Goal: Contribute content

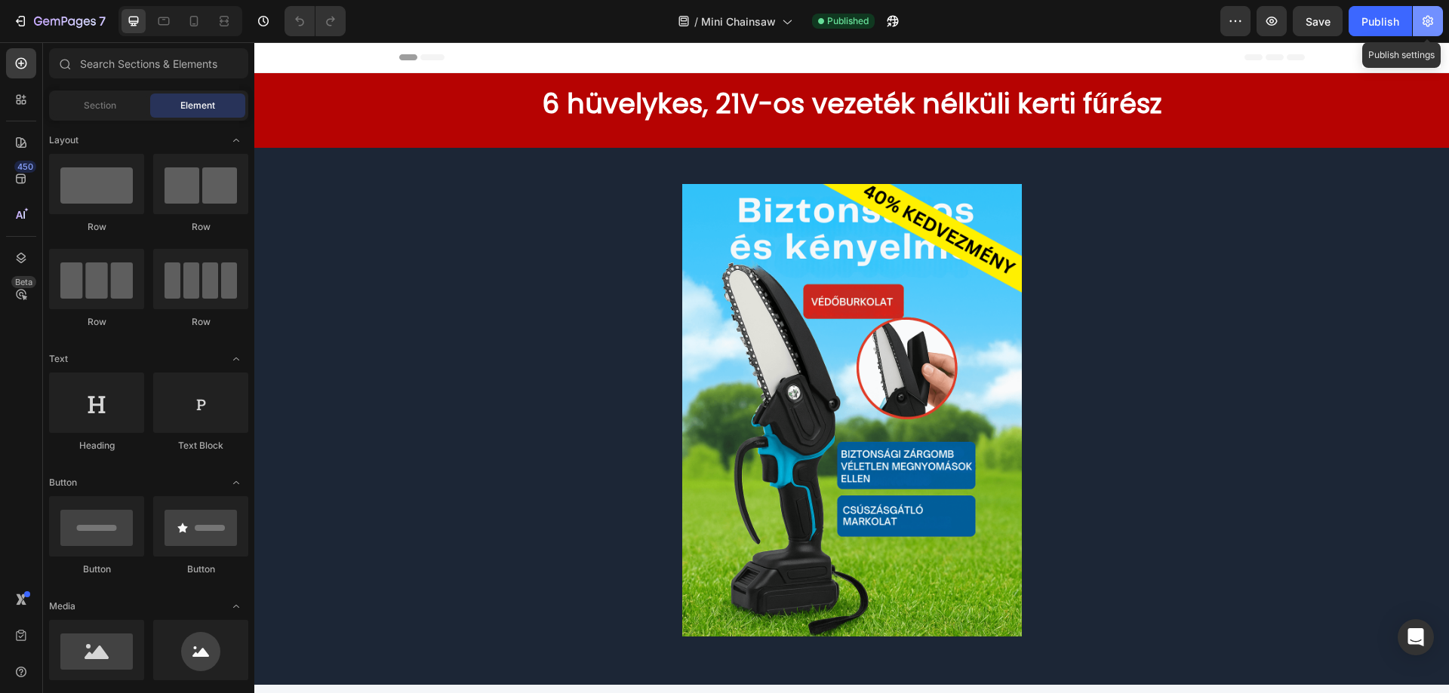
click at [1421, 21] on icon "button" at bounding box center [1427, 21] width 15 height 15
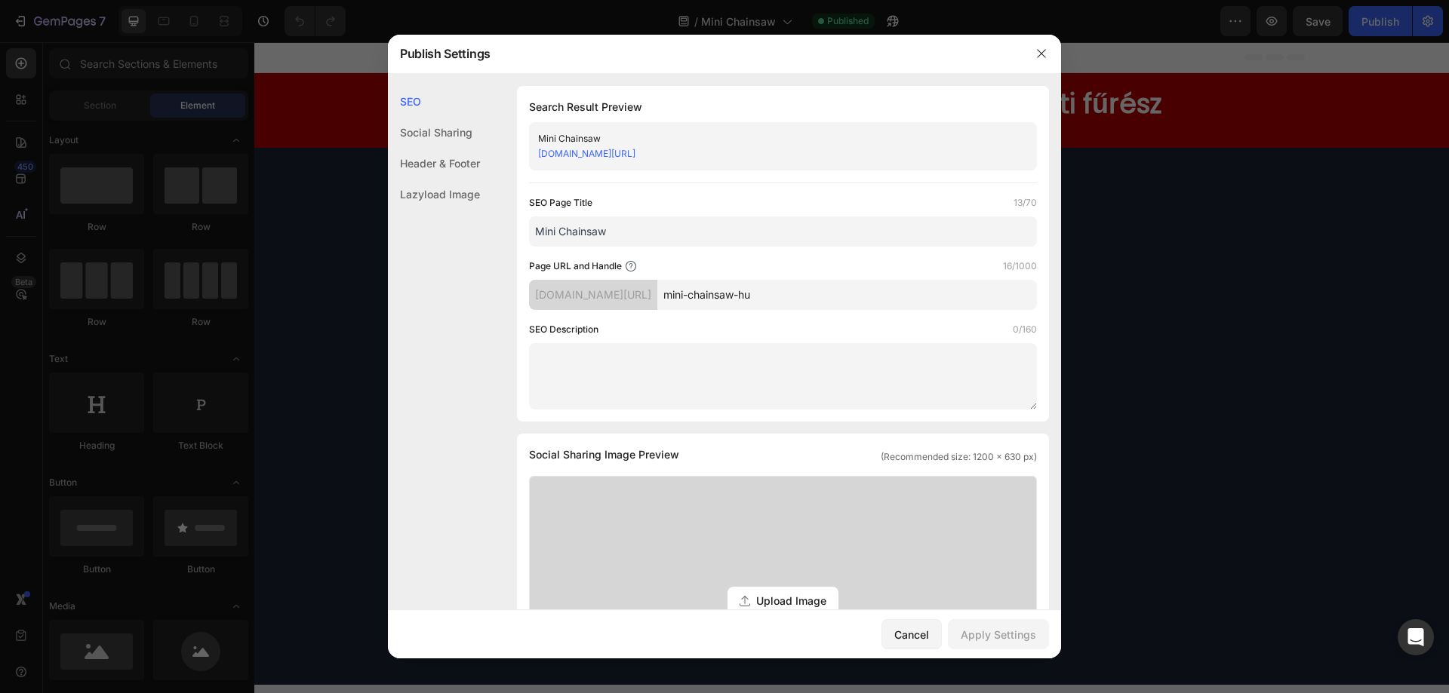
click at [1175, 227] on div at bounding box center [724, 346] width 1449 height 693
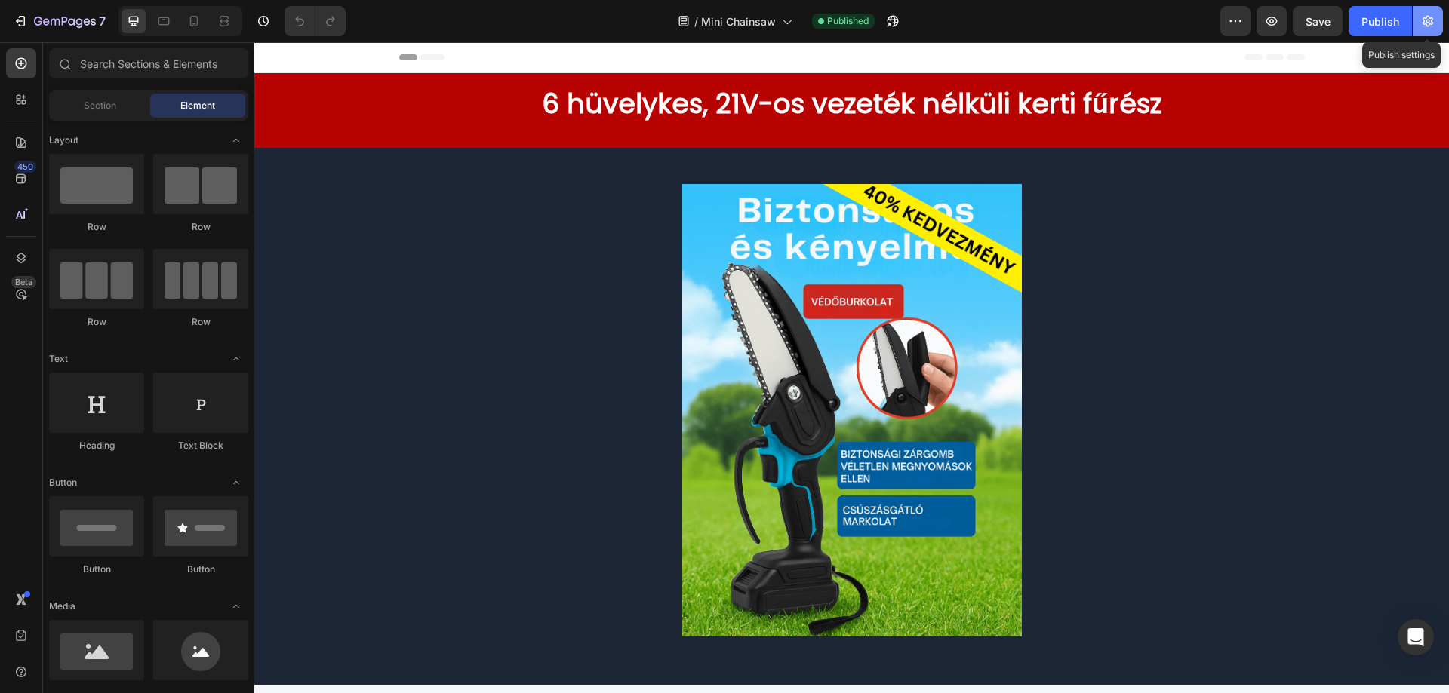
click at [1433, 19] on button "button" at bounding box center [1427, 21] width 30 height 30
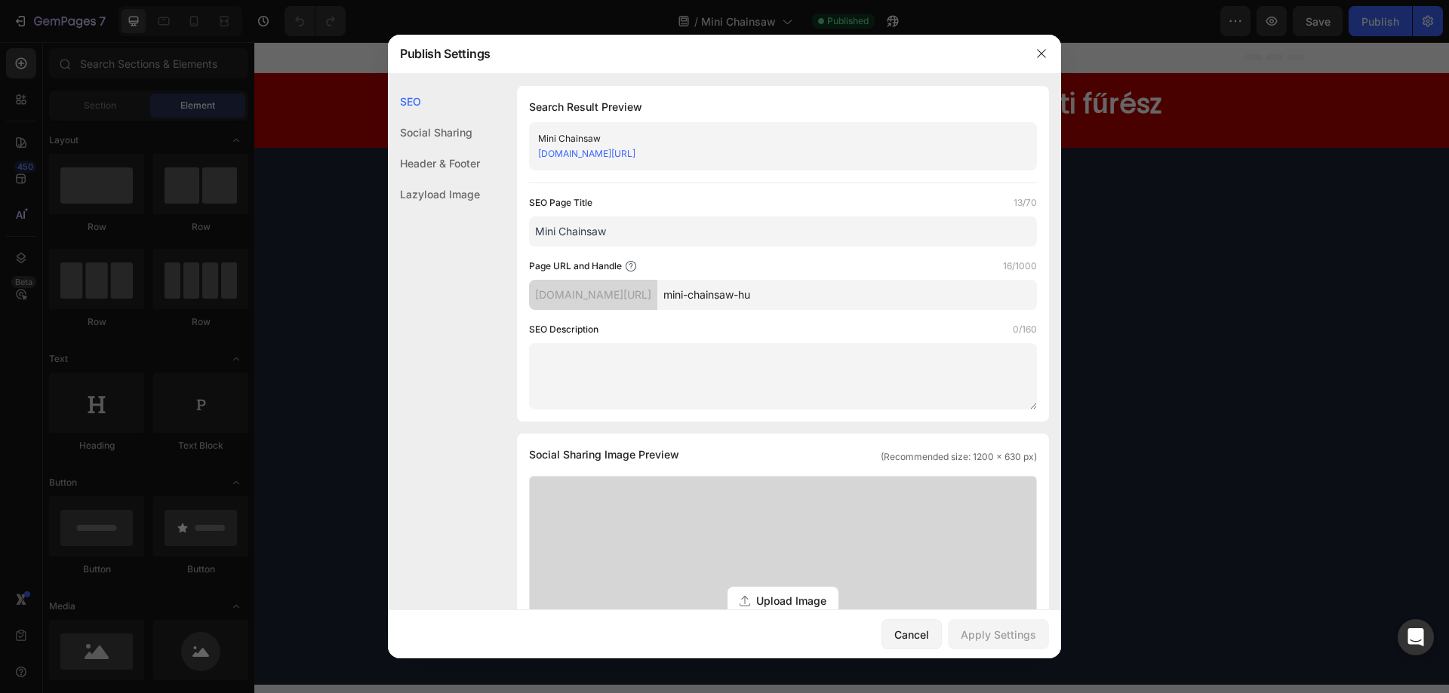
drag, startPoint x: 1207, startPoint y: 156, endPoint x: 862, endPoint y: 93, distance: 350.6
click at [1207, 156] on div at bounding box center [724, 346] width 1449 height 693
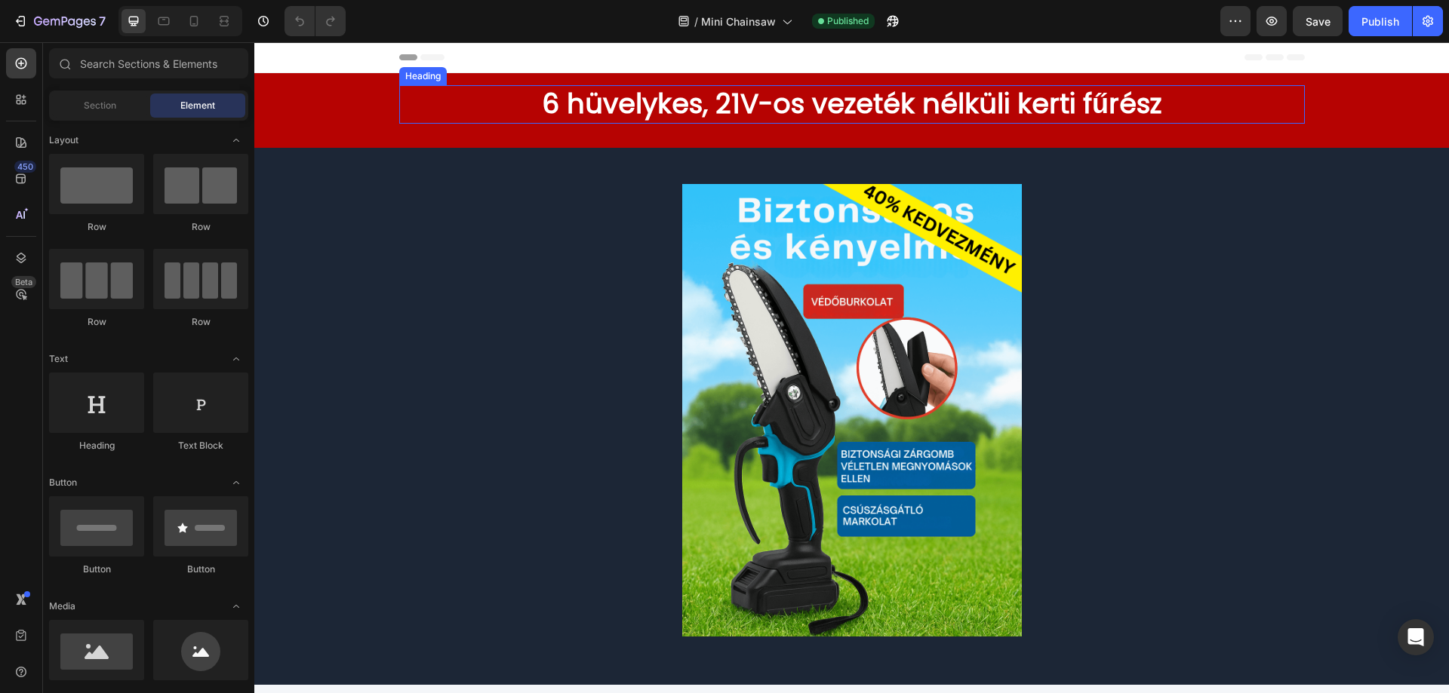
click at [933, 91] on h2 "6 hüvelykes, 21V-os vezeték nélküli kerti fűrész" at bounding box center [851, 104] width 905 height 38
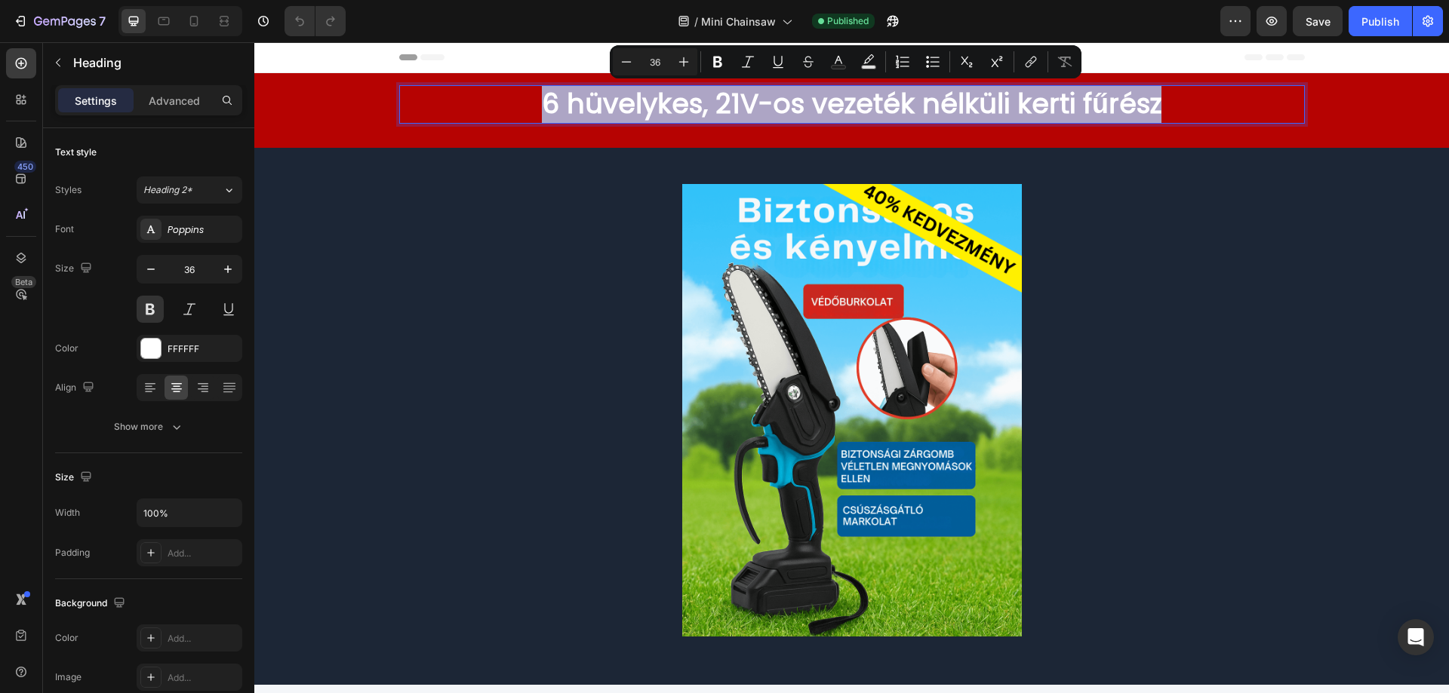
click at [923, 63] on div at bounding box center [923, 63] width 0 height 0
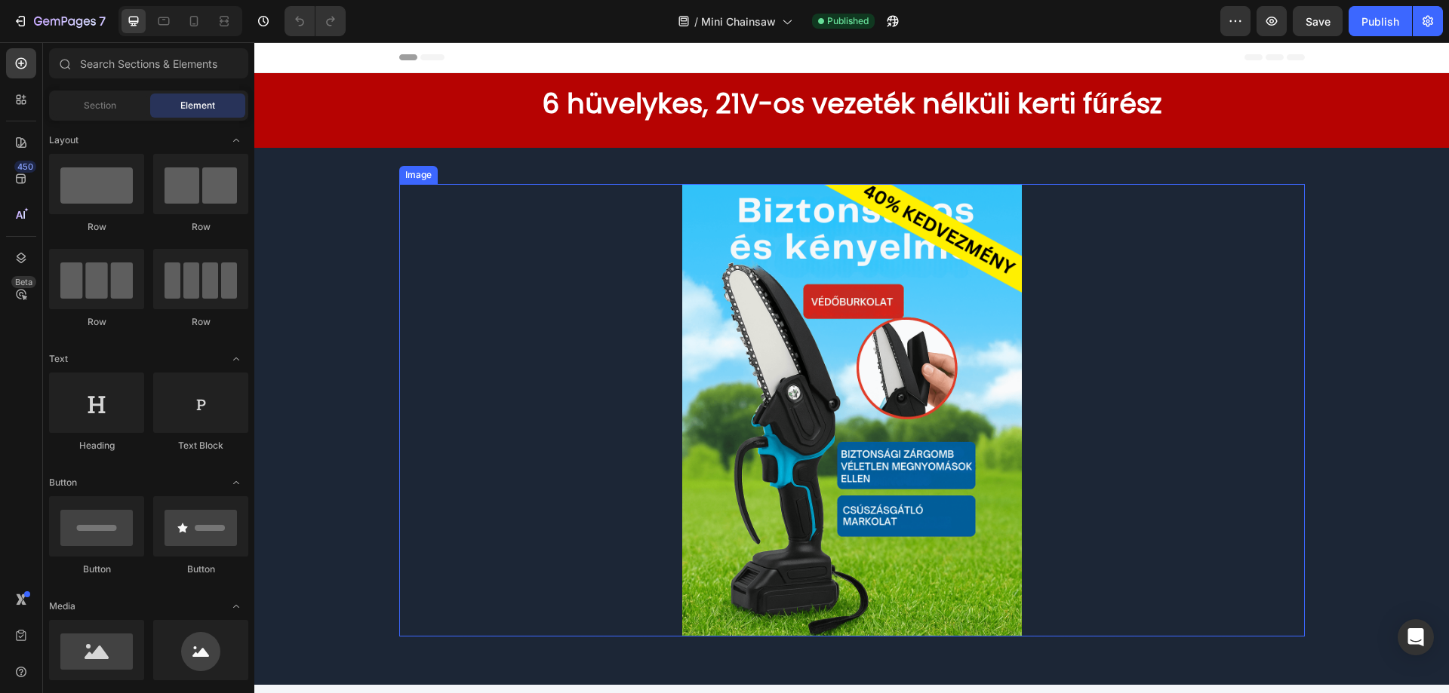
click at [1126, 235] on div at bounding box center [851, 410] width 905 height 453
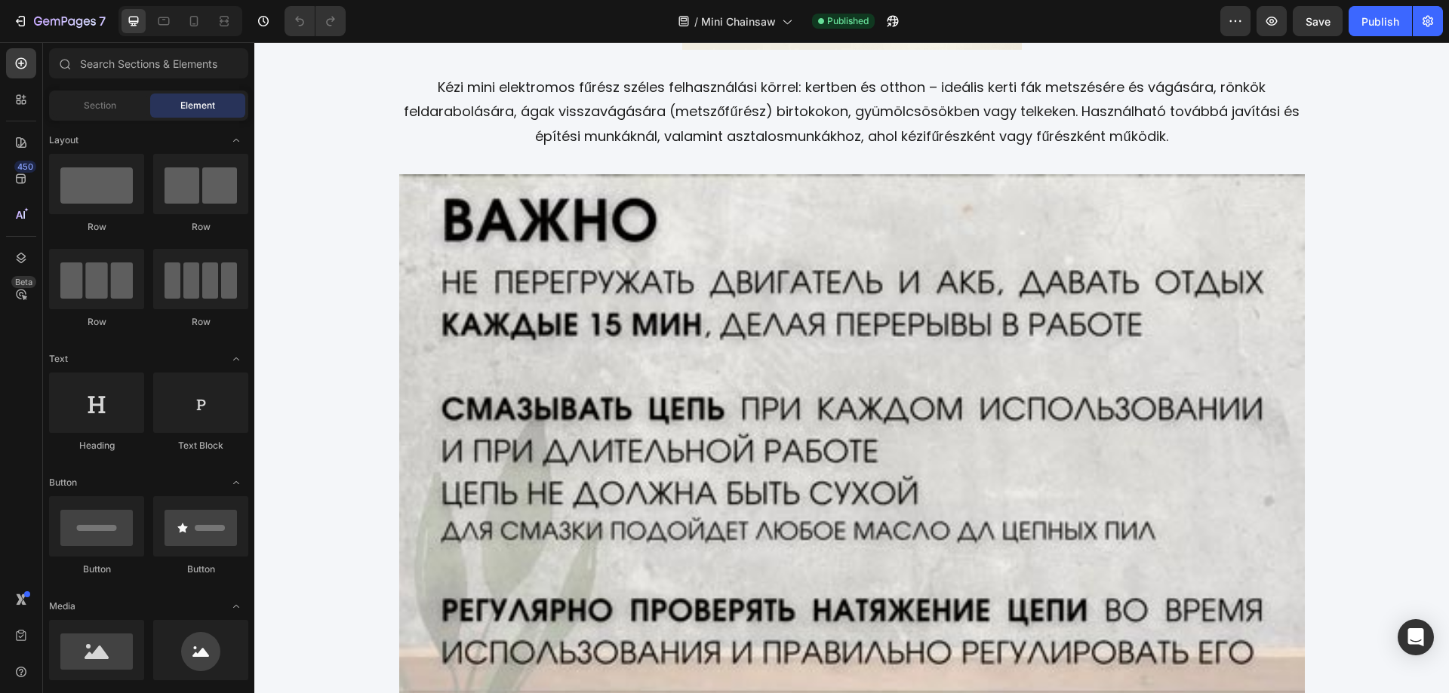
scroll to position [2560, 0]
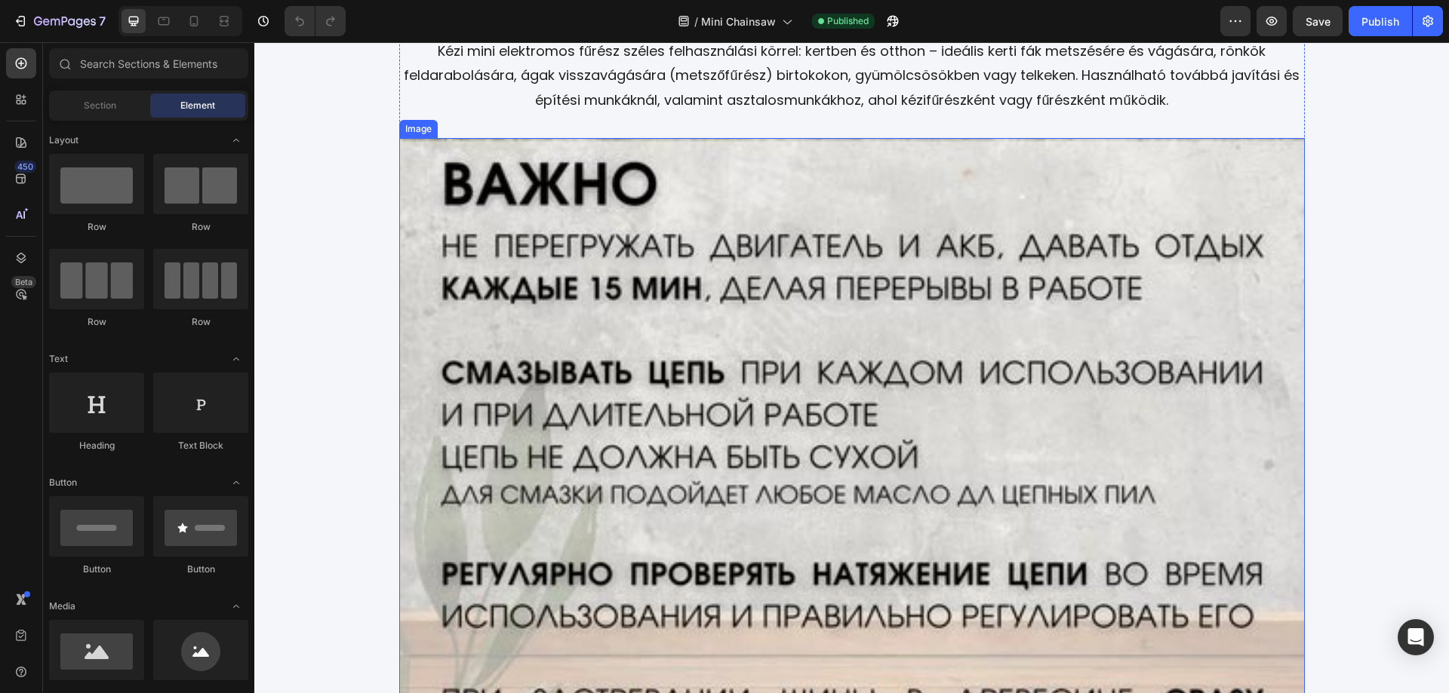
click at [854, 402] on img at bounding box center [851, 536] width 905 height 796
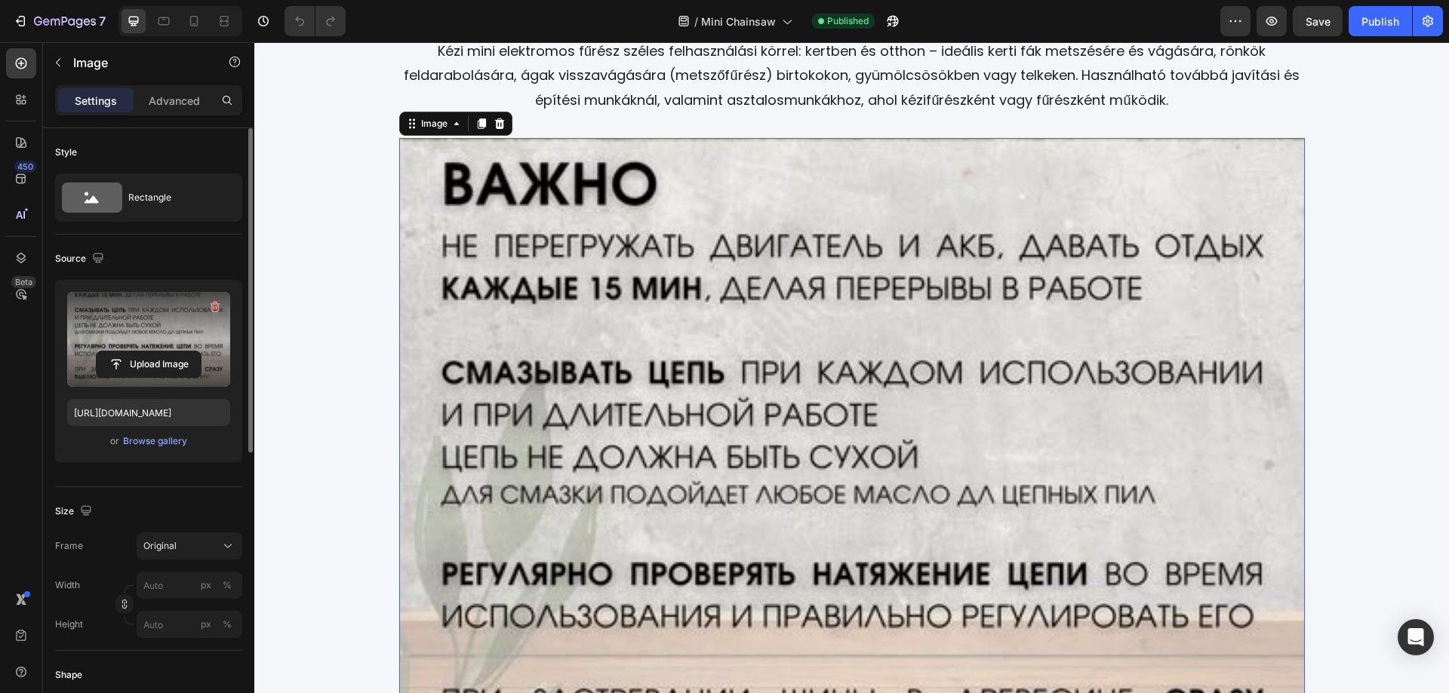
click at [160, 350] on label at bounding box center [148, 339] width 163 height 95
click at [160, 352] on input "file" at bounding box center [149, 365] width 104 height 26
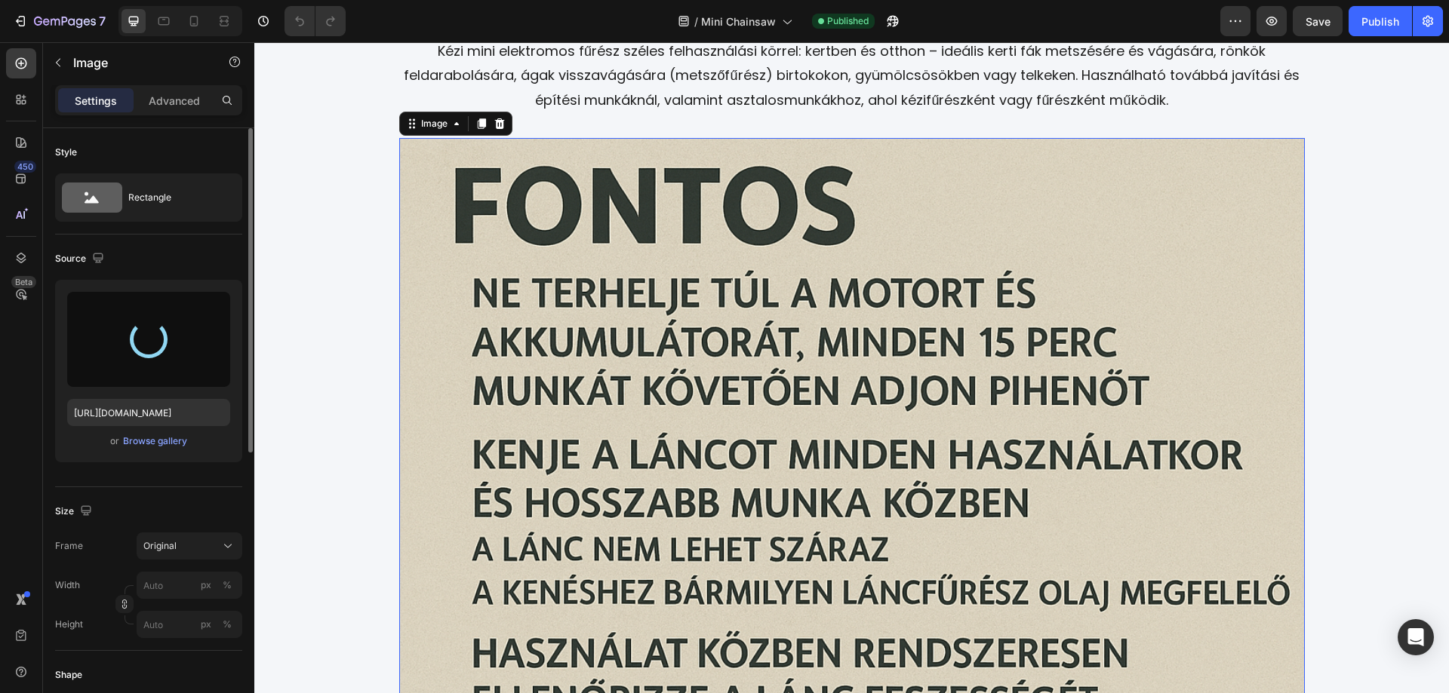
type input "[URL][DOMAIN_NAME]"
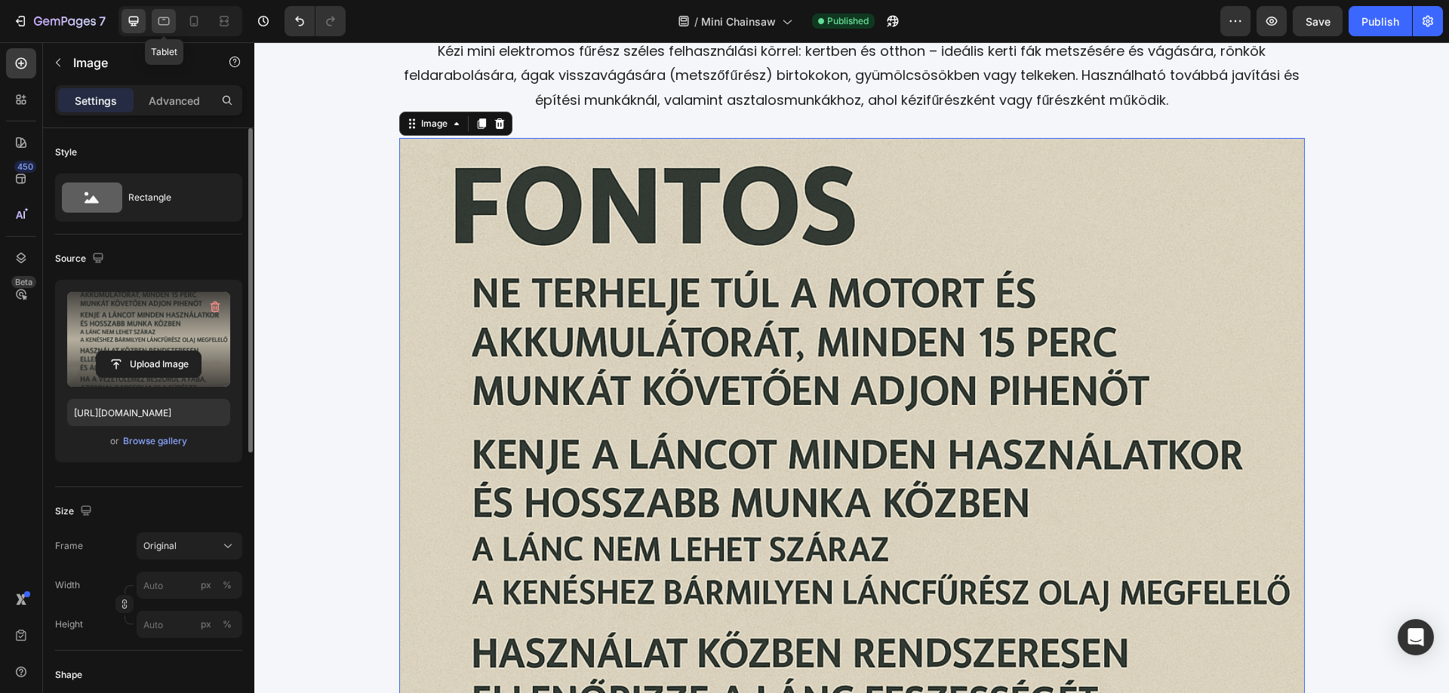
click at [172, 22] on div at bounding box center [164, 21] width 24 height 24
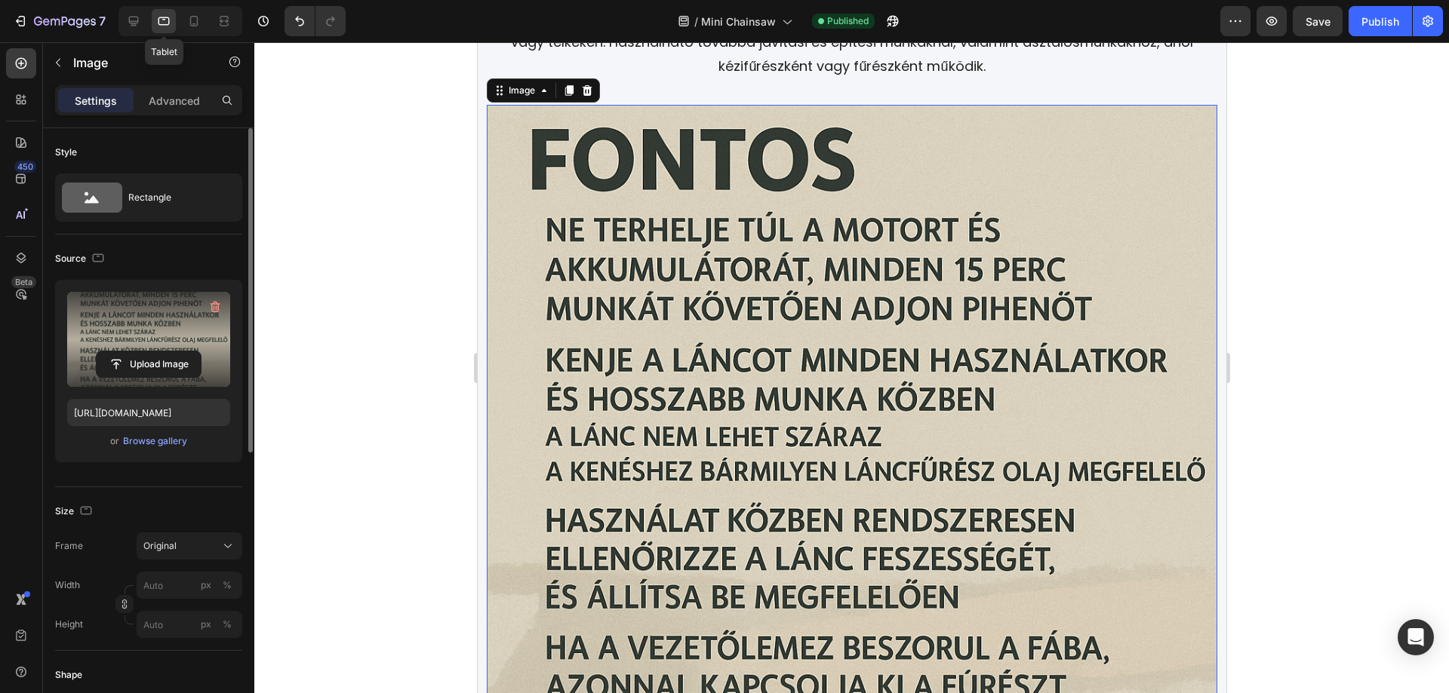
scroll to position [2652, 0]
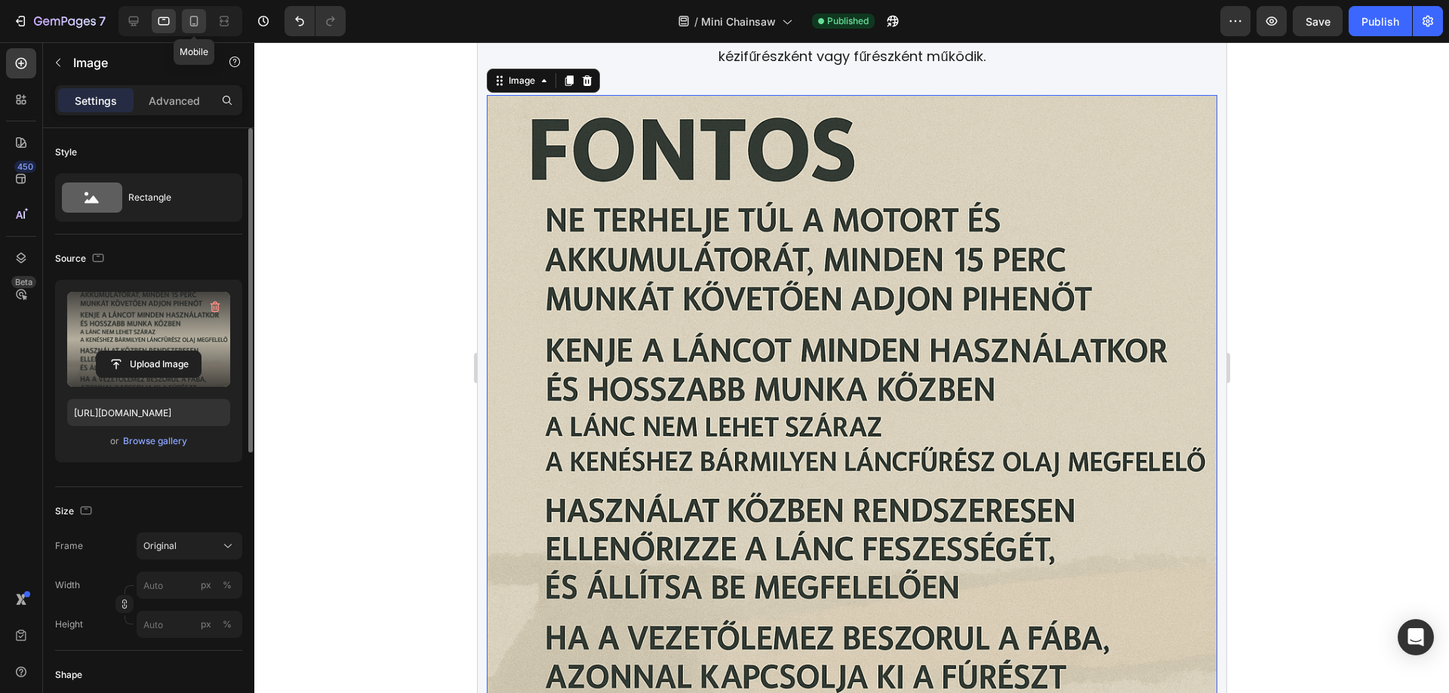
click at [185, 23] on div at bounding box center [194, 21] width 24 height 24
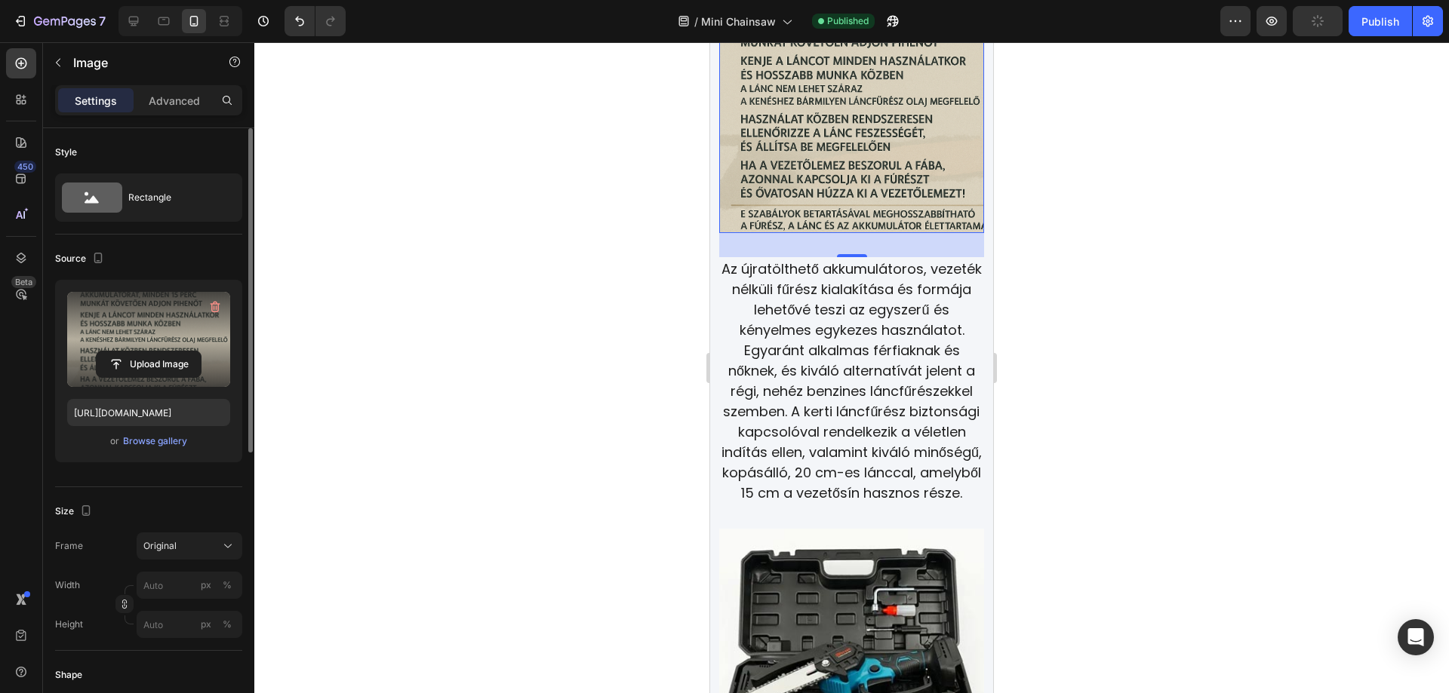
scroll to position [2571, 0]
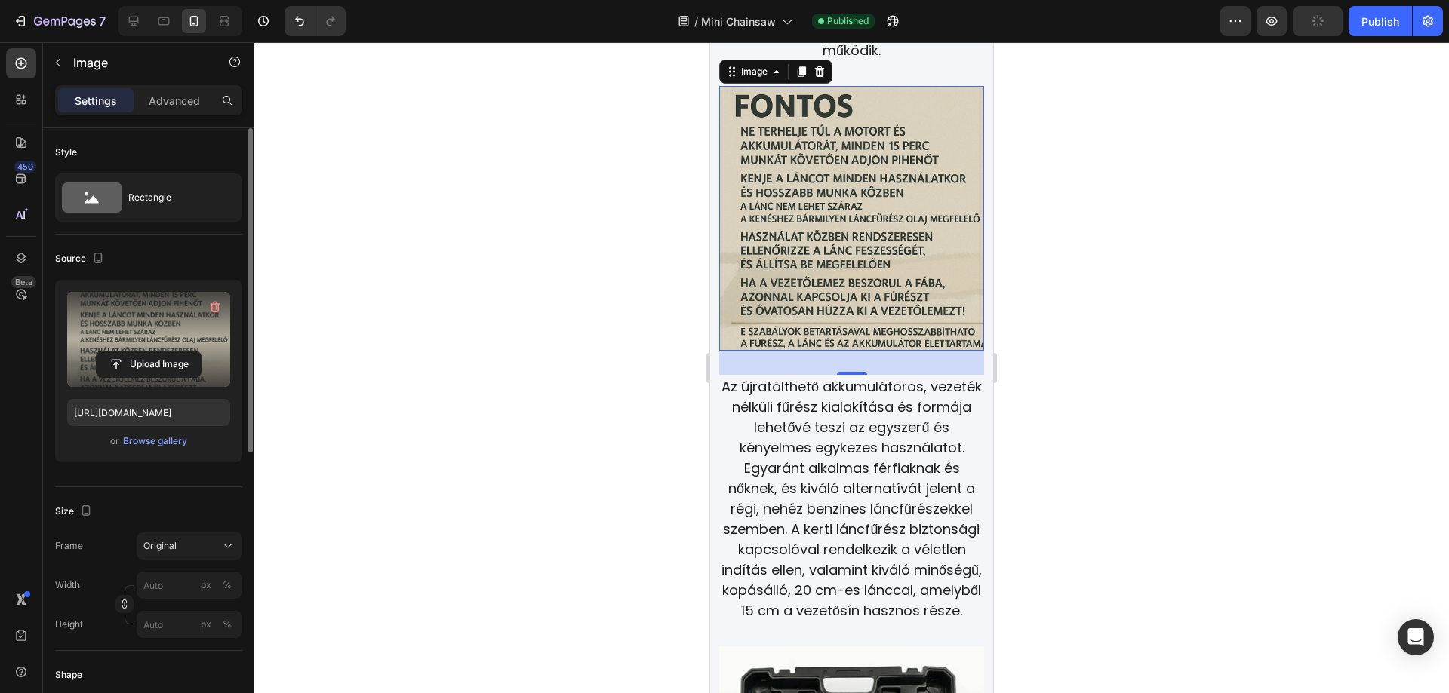
click at [1238, 410] on div at bounding box center [851, 367] width 1194 height 651
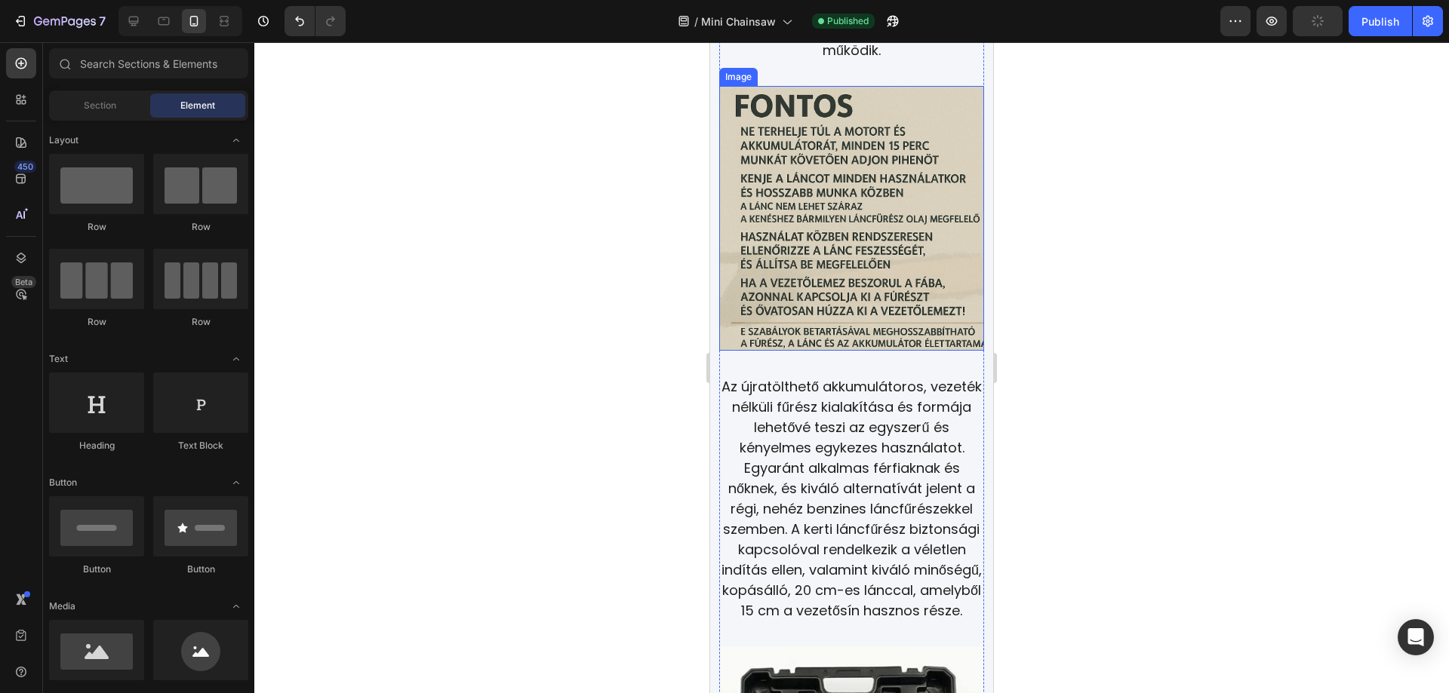
click at [840, 192] on img at bounding box center [851, 218] width 265 height 265
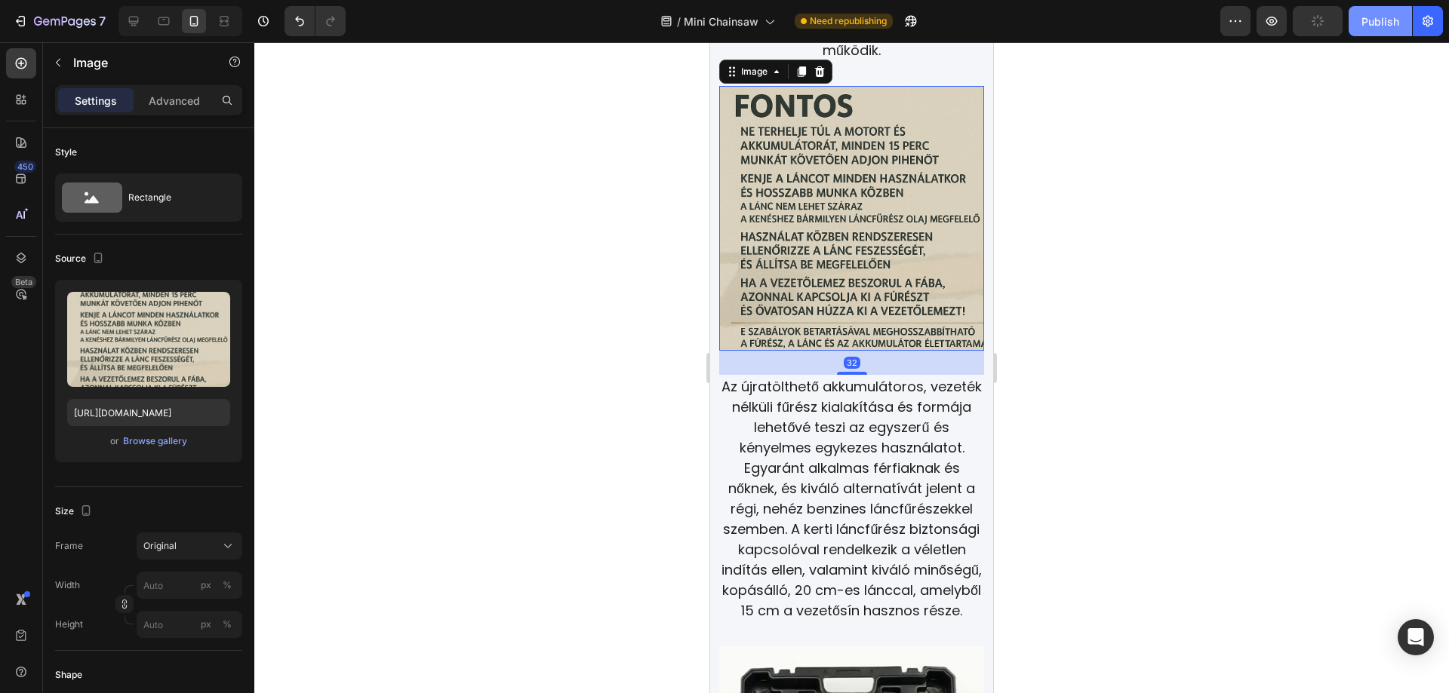
drag, startPoint x: 1373, startPoint y: 17, endPoint x: 1378, endPoint y: 33, distance: 16.5
click at [1373, 18] on div "Publish" at bounding box center [1380, 22] width 38 height 16
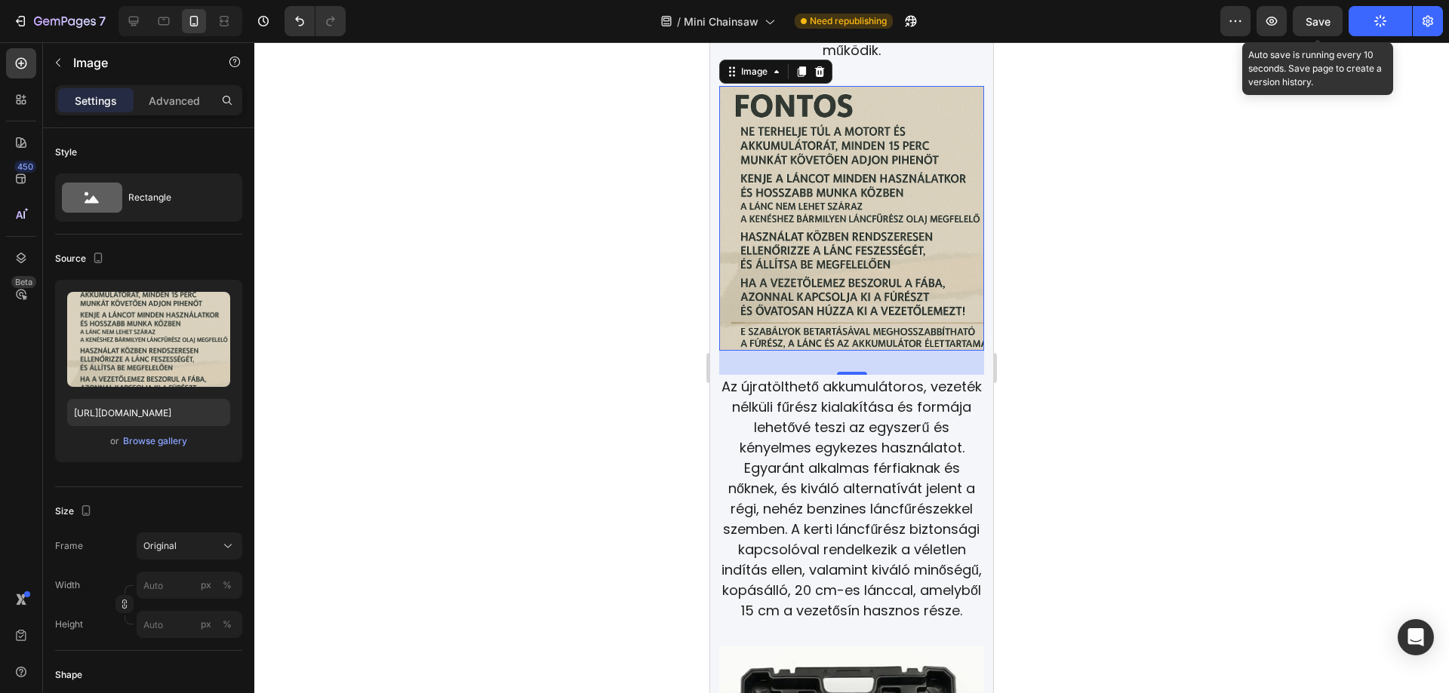
drag, startPoint x: 1313, startPoint y: 26, endPoint x: 1313, endPoint y: 41, distance: 15.1
click at [1313, 28] on div "Save" at bounding box center [1317, 22] width 25 height 16
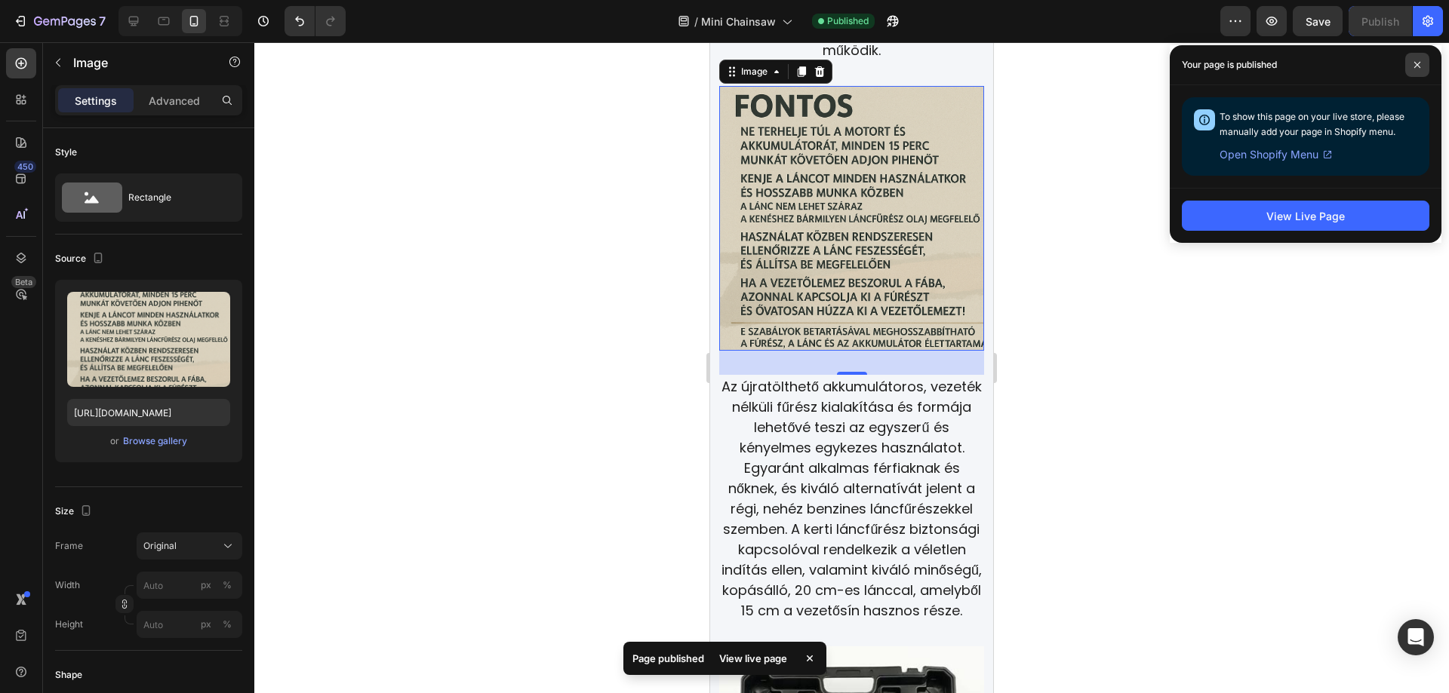
click at [1416, 63] on icon at bounding box center [1417, 65] width 8 height 8
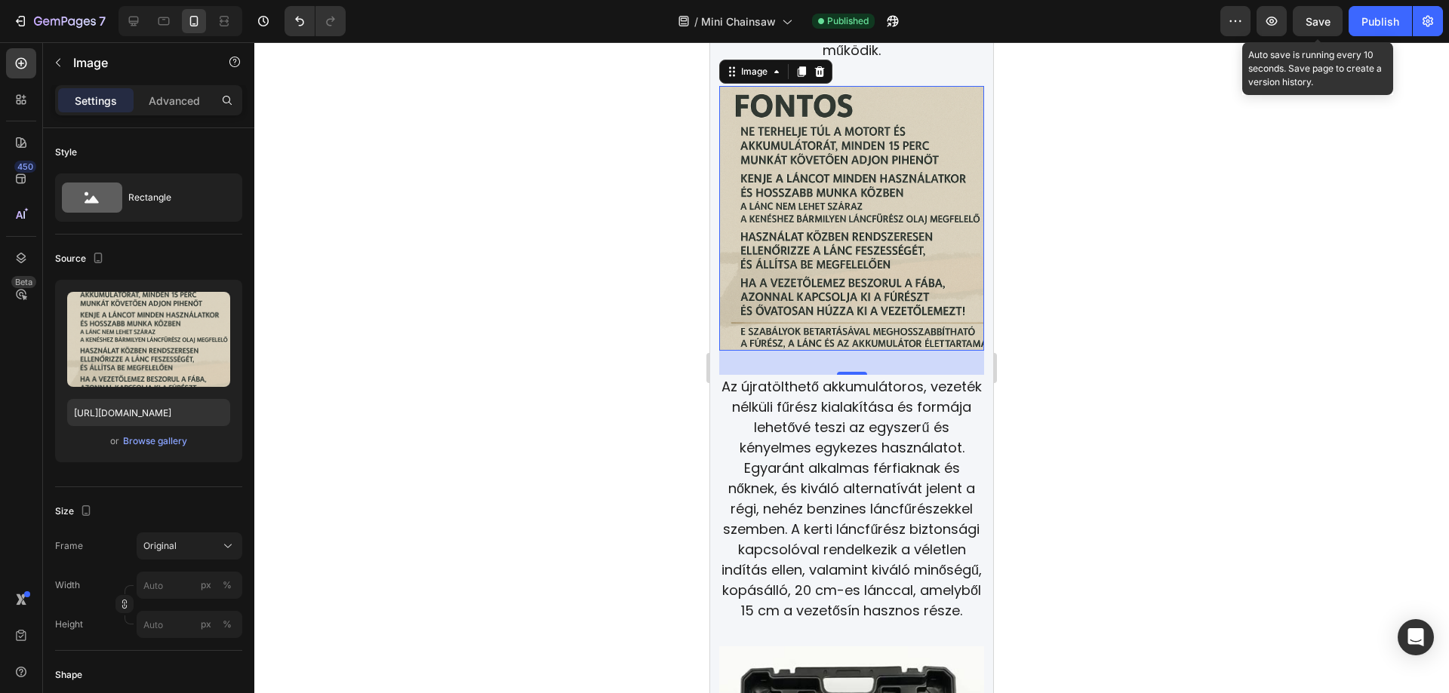
click at [1326, 20] on span "Save" at bounding box center [1317, 21] width 25 height 13
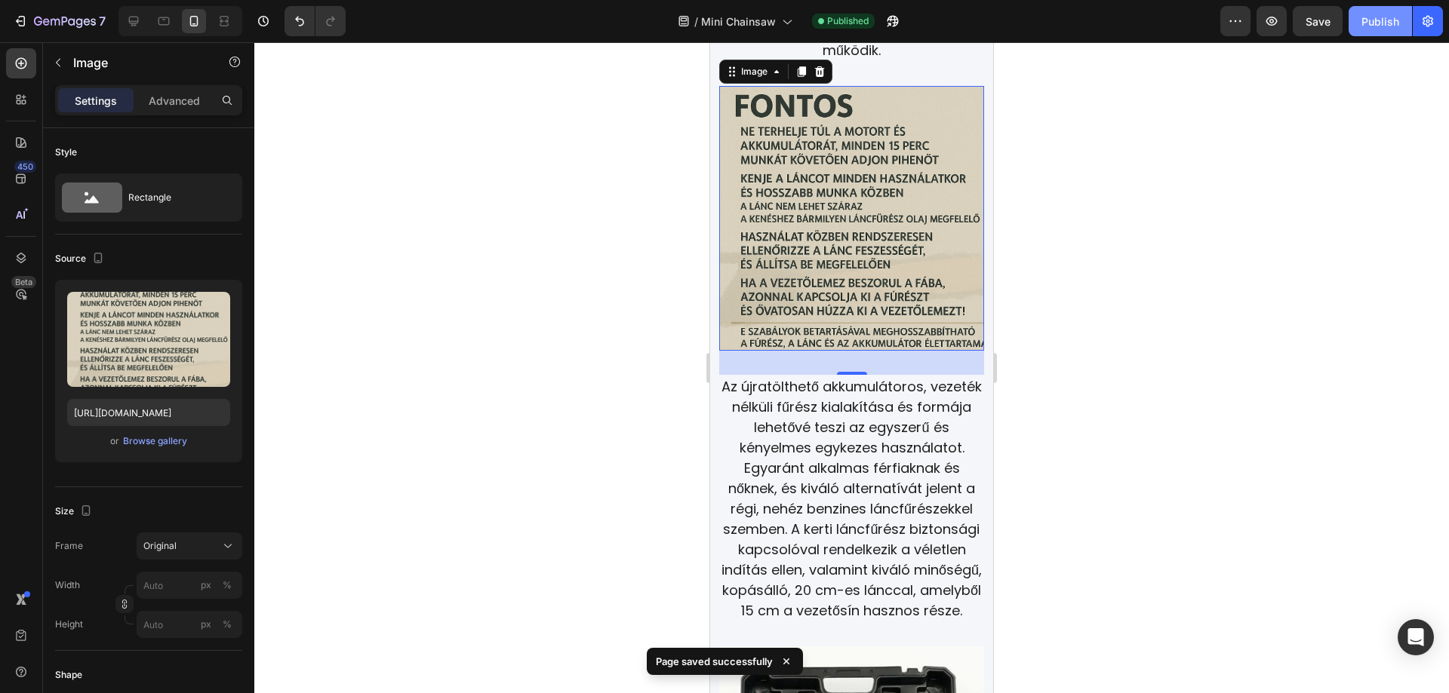
click at [1384, 20] on div "Publish" at bounding box center [1380, 22] width 38 height 16
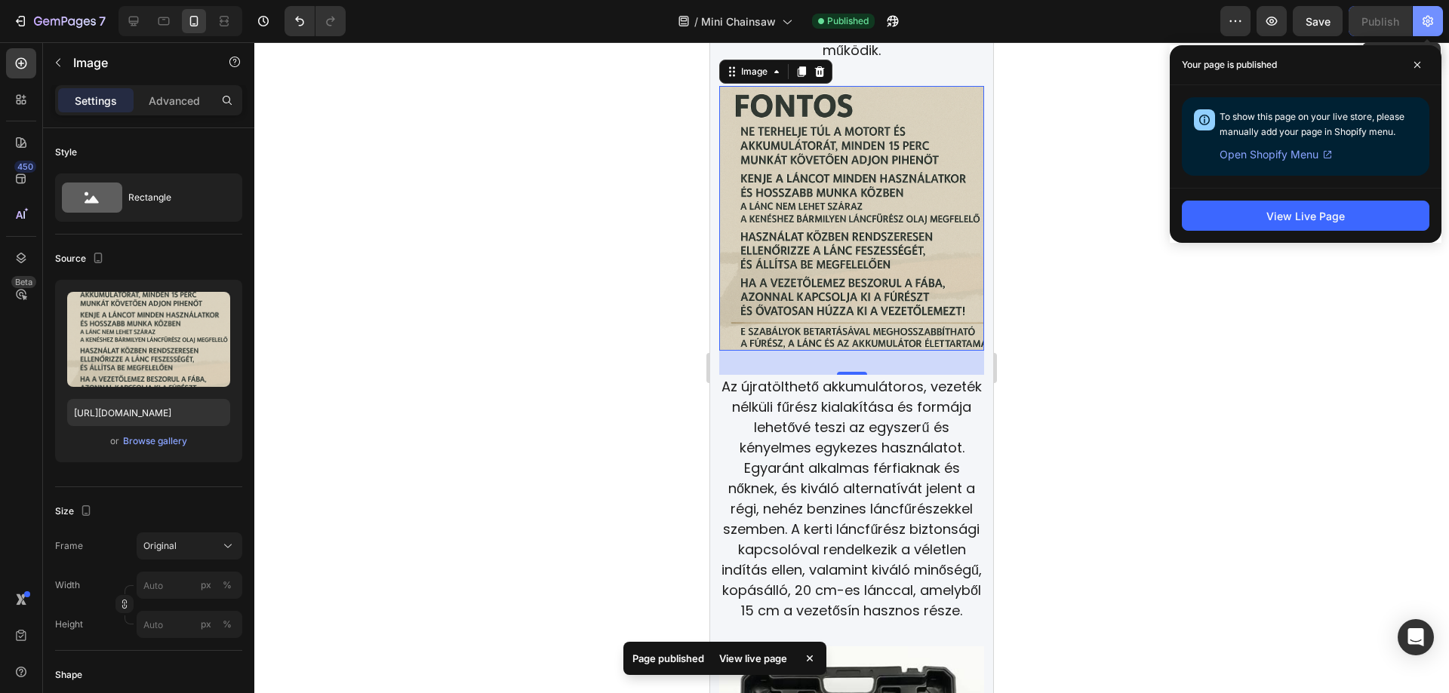
click at [1427, 12] on button "button" at bounding box center [1427, 21] width 30 height 30
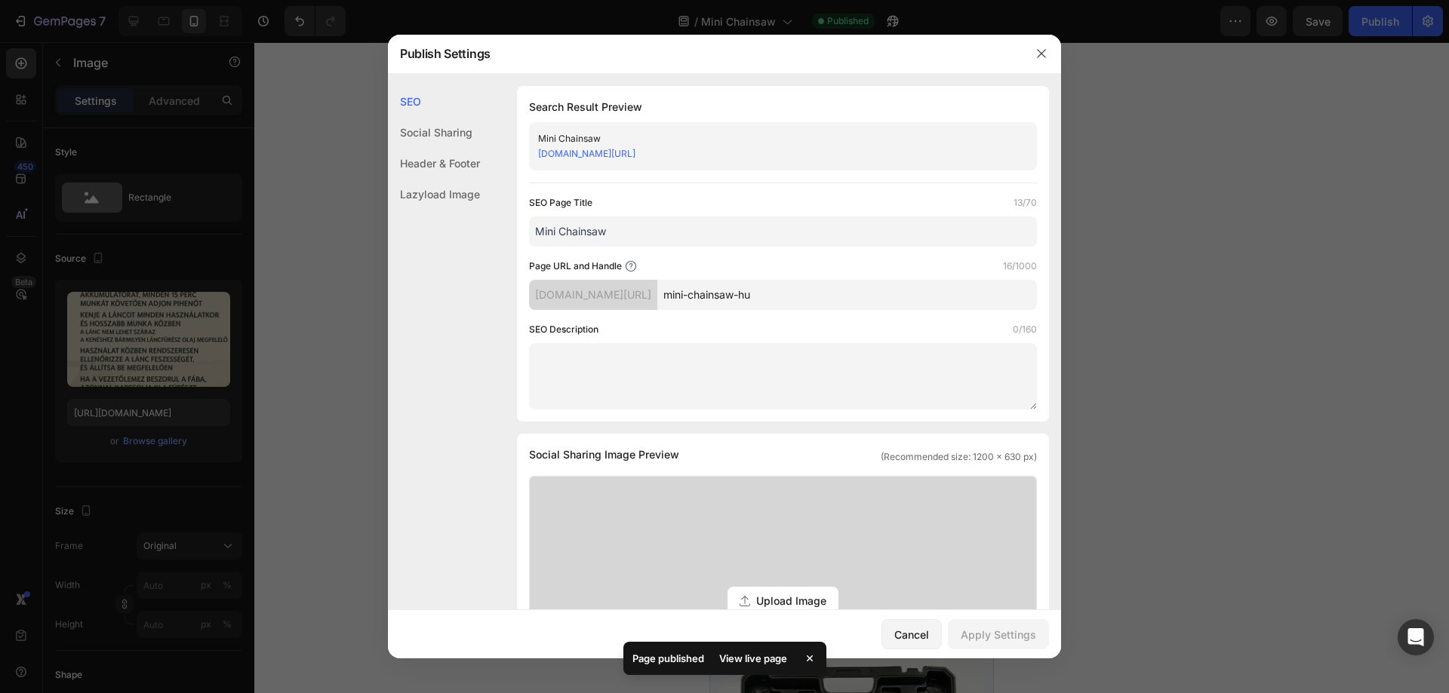
click at [635, 150] on link "[DOMAIN_NAME][URL]" at bounding box center [586, 153] width 97 height 11
click at [1045, 52] on icon "button" at bounding box center [1041, 54] width 12 height 12
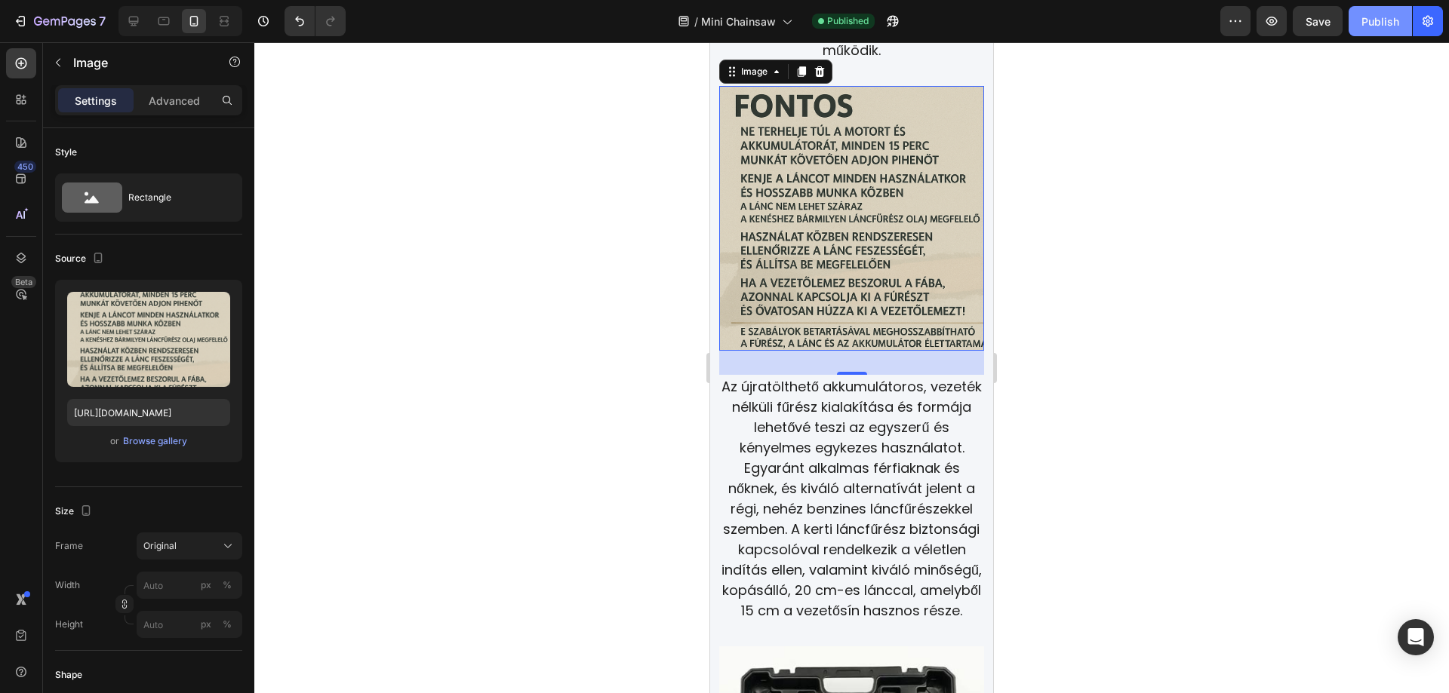
click at [1383, 26] on div "Publish" at bounding box center [1380, 22] width 38 height 16
